Goal: Book appointment/travel/reservation

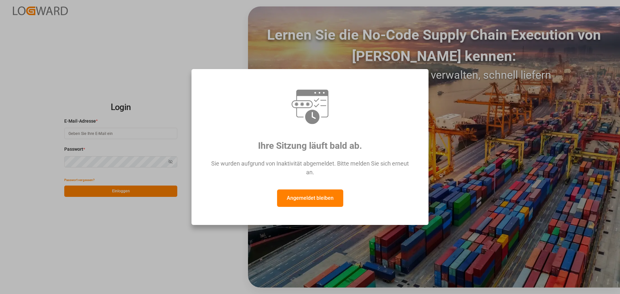
click at [304, 199] on font "Angemeldet bleiben" at bounding box center [310, 198] width 47 height 6
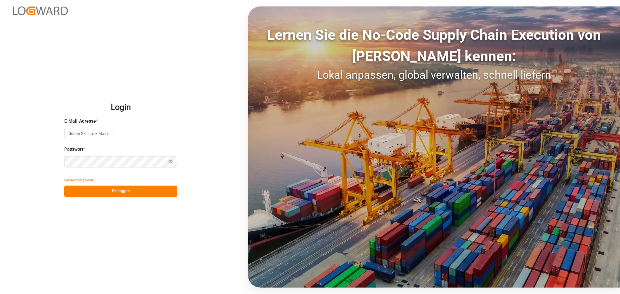
click at [97, 133] on input at bounding box center [120, 133] width 113 height 11
type input "[PERSON_NAME][EMAIL_ADDRESS][DOMAIN_NAME]"
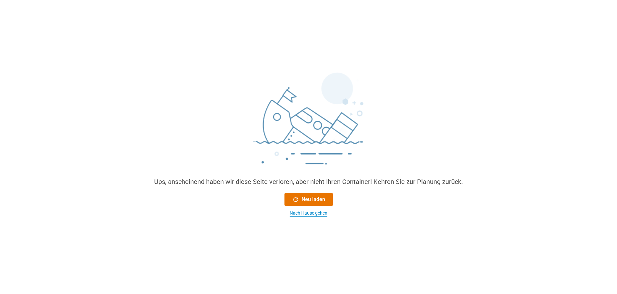
click at [315, 213] on font "Nach Hause gehen" at bounding box center [309, 212] width 38 height 5
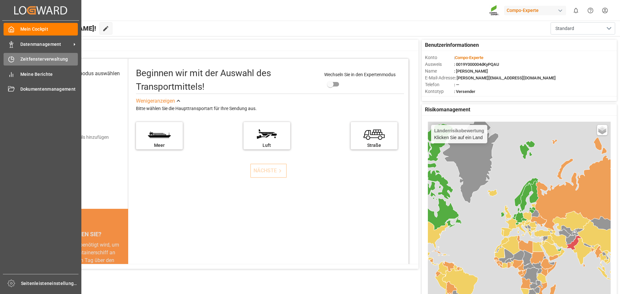
click at [38, 61] on font "Zeitfensterverwaltung" at bounding box center [44, 58] width 48 height 5
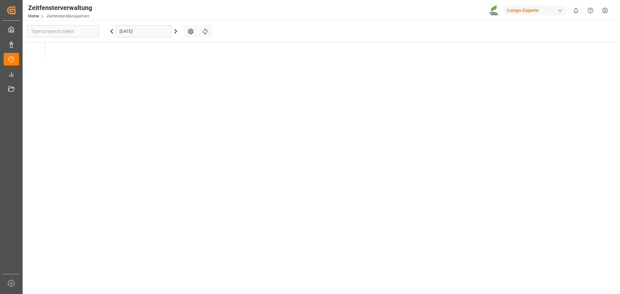
type input "Krefeld"
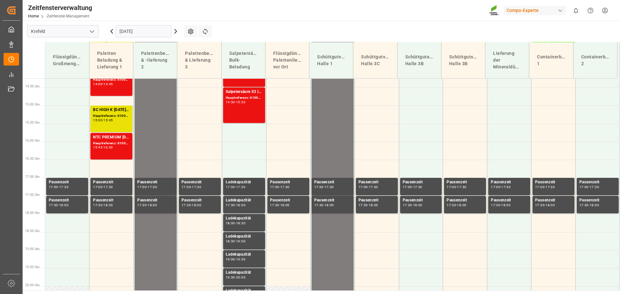
scroll to position [522, 0]
click at [177, 31] on icon at bounding box center [176, 31] width 8 height 8
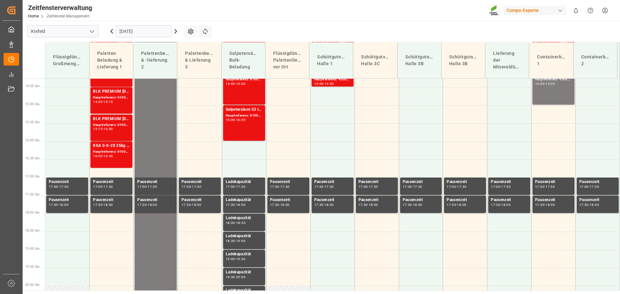
click at [148, 32] on input "[DATE]" at bounding box center [144, 31] width 56 height 12
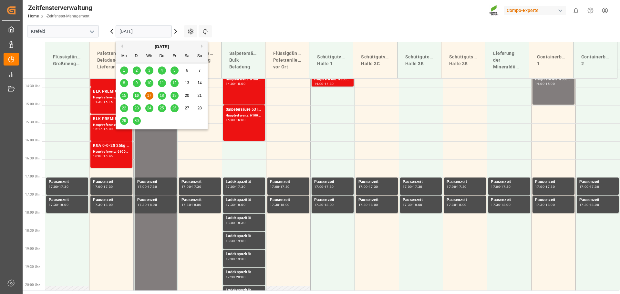
click at [174, 97] on font "19" at bounding box center [174, 95] width 4 height 5
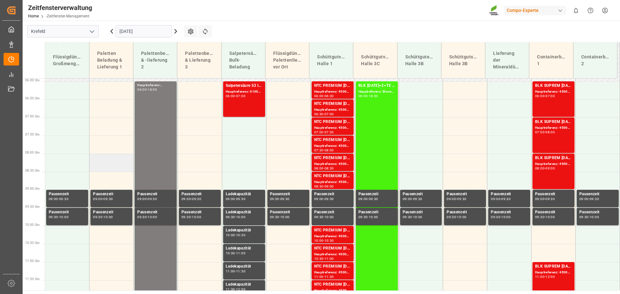
scroll to position [232, 0]
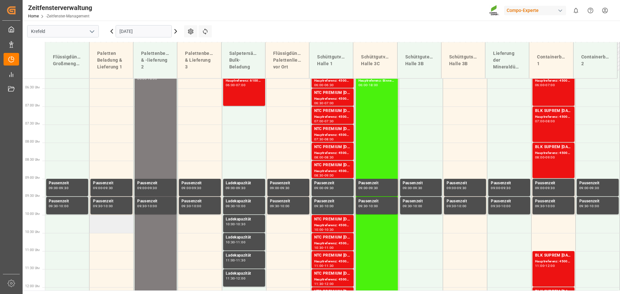
click at [116, 227] on td at bounding box center [111, 224] width 44 height 18
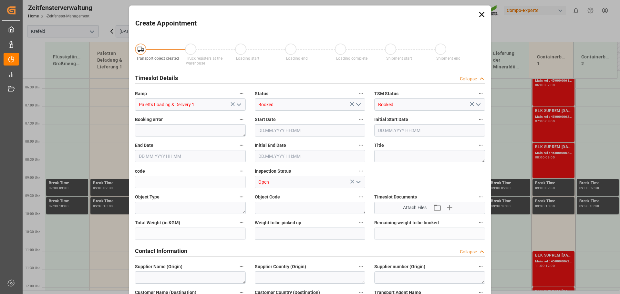
type input "[DATE] 10:00"
type input "[DATE] 10:30"
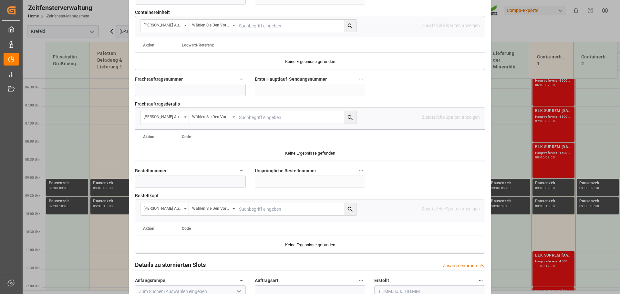
scroll to position [581, 0]
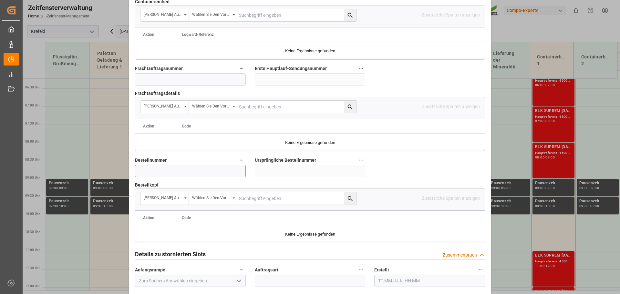
click at [153, 166] on input at bounding box center [190, 171] width 111 height 12
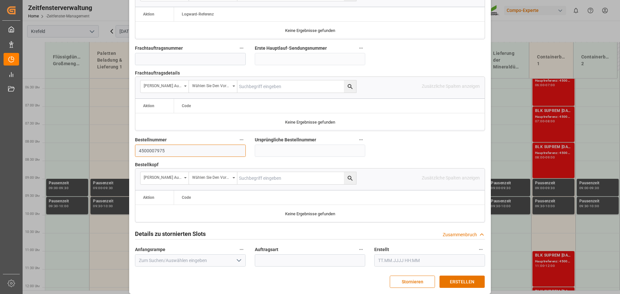
scroll to position [601, 0]
type input "4500007975"
click at [456, 279] on font "ERSTELLEN" at bounding box center [461, 281] width 25 height 5
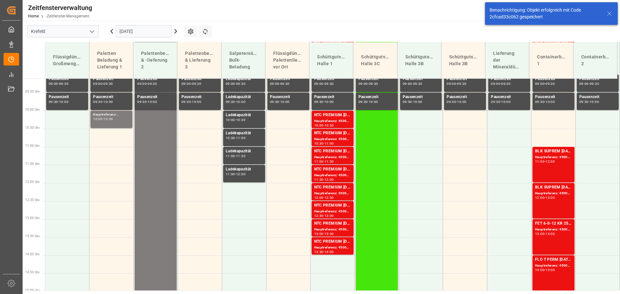
scroll to position [341, 0]
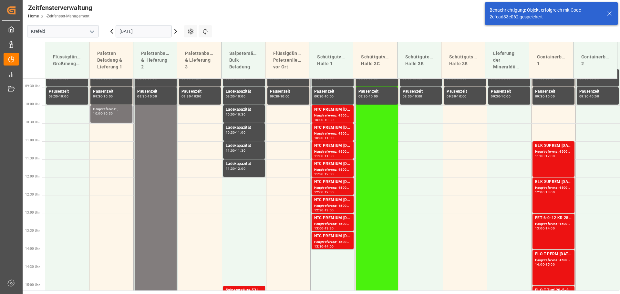
click at [111, 115] on font "10:30" at bounding box center [107, 113] width 9 height 4
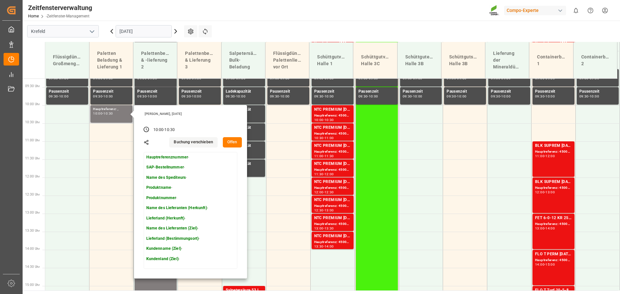
click at [235, 143] on font "Offen" at bounding box center [232, 142] width 10 height 5
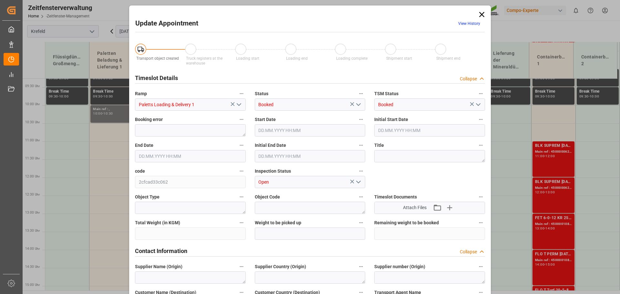
type input "[DATE] 10:00"
type input "[DATE] 10:30"
type input "[DATE] 12:56"
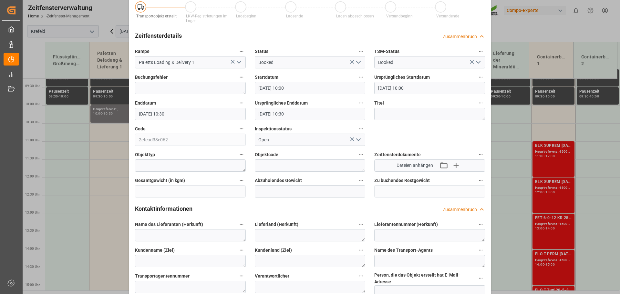
scroll to position [32, 0]
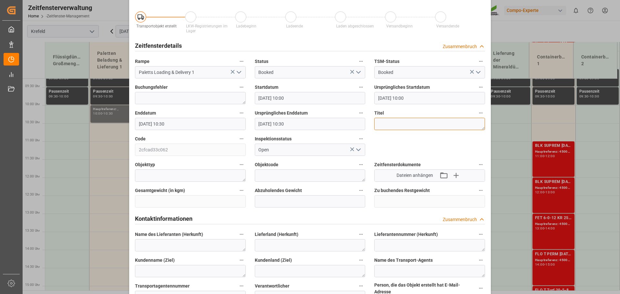
click at [384, 125] on textarea at bounding box center [429, 124] width 111 height 12
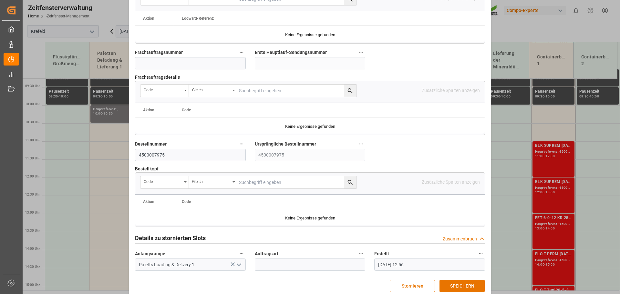
scroll to position [601, 0]
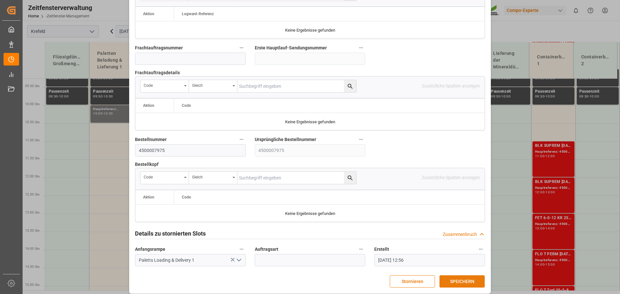
type textarea "Harnstoff tech. 1.000 kg"
click at [460, 279] on font "SPEICHERN" at bounding box center [462, 281] width 24 height 5
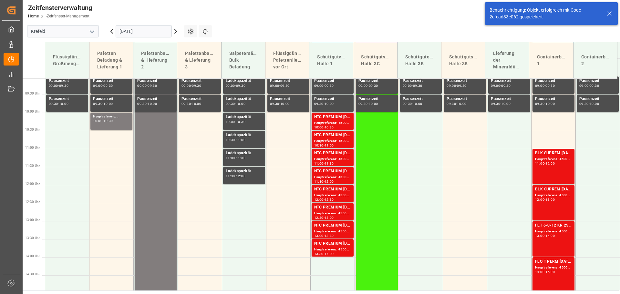
scroll to position [341, 0]
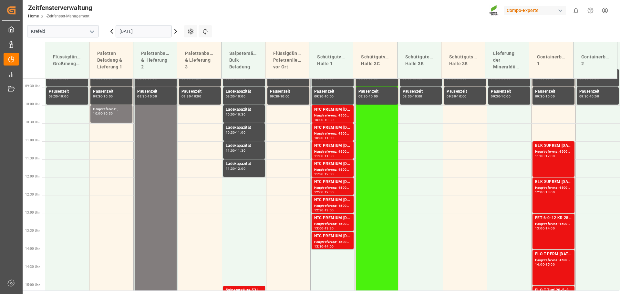
click at [135, 29] on input "[DATE]" at bounding box center [144, 31] width 56 height 12
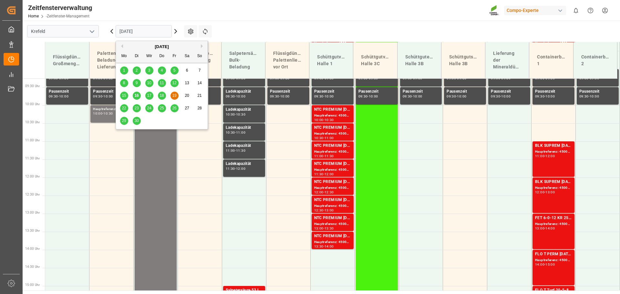
click at [136, 97] on font "16" at bounding box center [136, 95] width 4 height 5
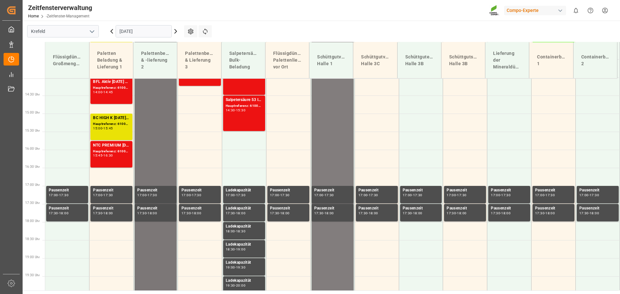
scroll to position [522, 0]
